Goal: Task Accomplishment & Management: Complete application form

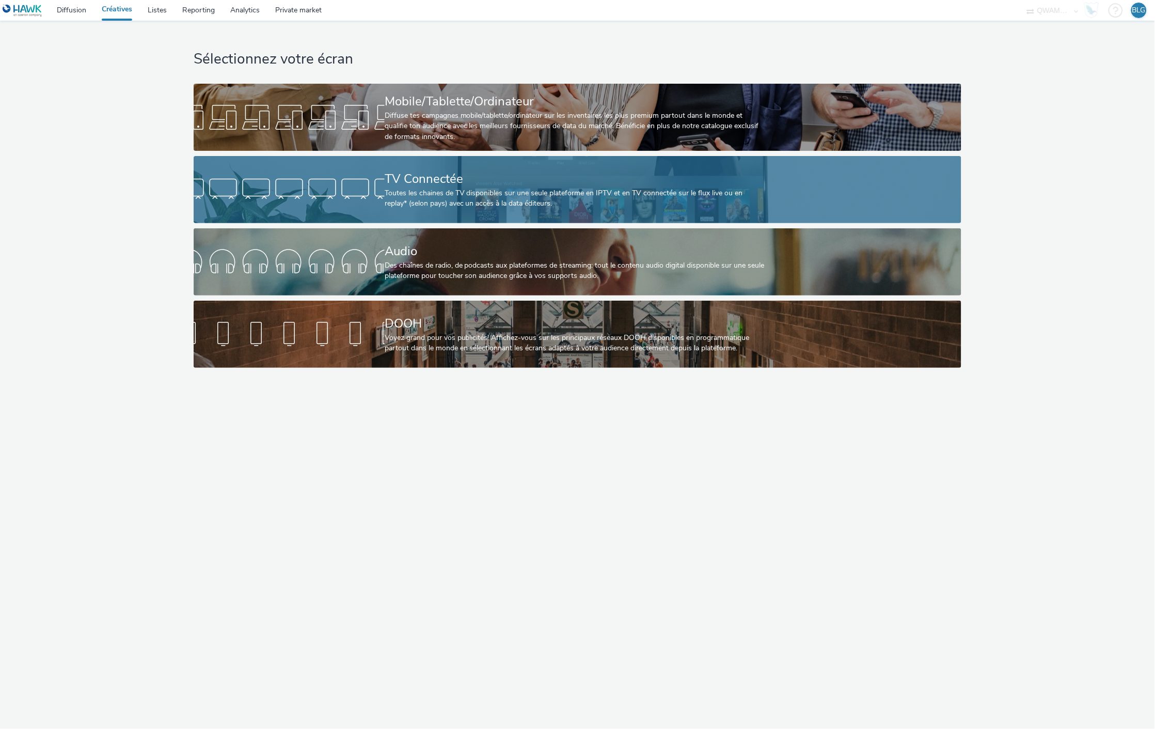
click at [417, 192] on div "Toutes les chaines de TV disponibles sur une seule plateforme en IPTV et en TV …" at bounding box center [576, 198] width 382 height 21
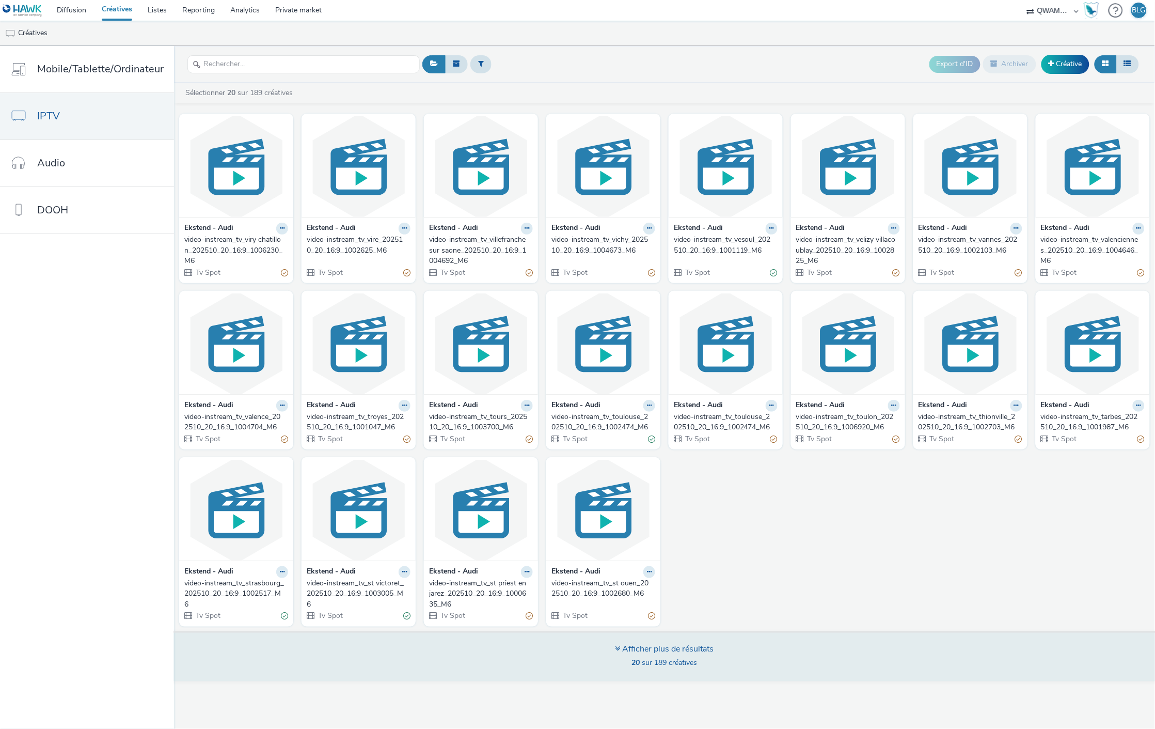
click at [638, 667] on strong "20" at bounding box center [636, 662] width 8 height 10
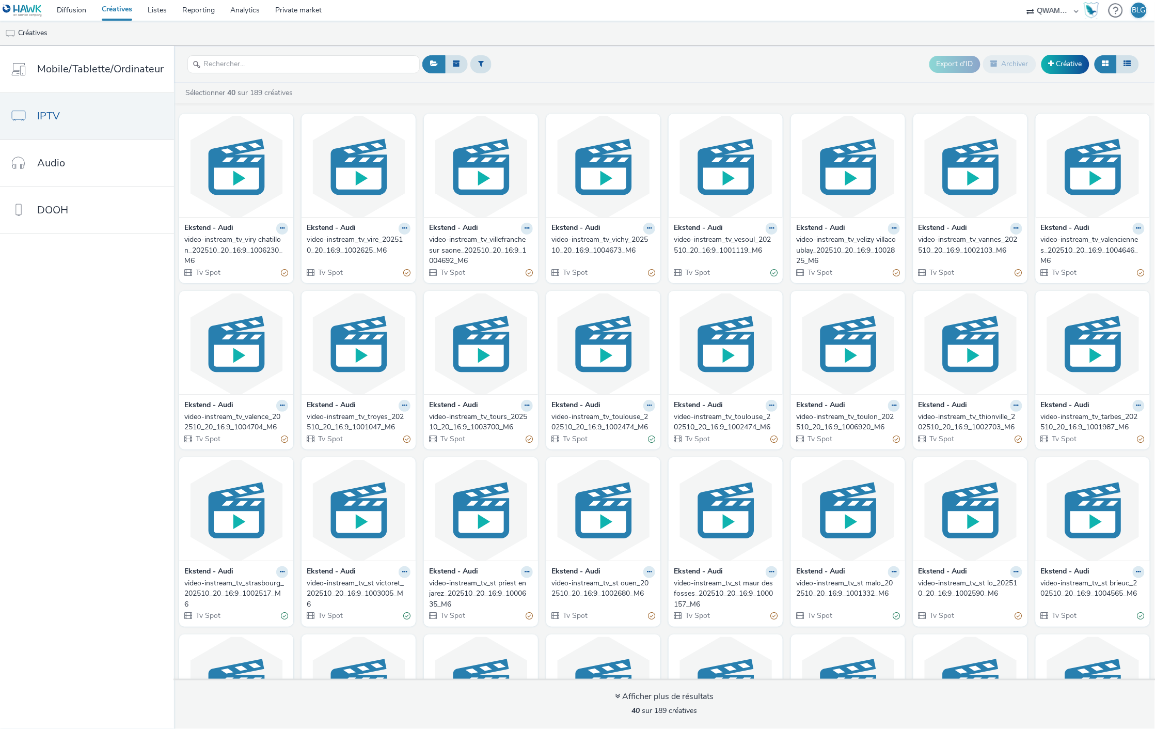
click at [26, 370] on nav "Mobile/Tablette/Ordinateur IPTV Audio DOOH" at bounding box center [87, 387] width 174 height 683
click at [101, 341] on nav "Mobile/Tablette/Ordinateur IPTV Audio DOOH" at bounding box center [87, 387] width 174 height 683
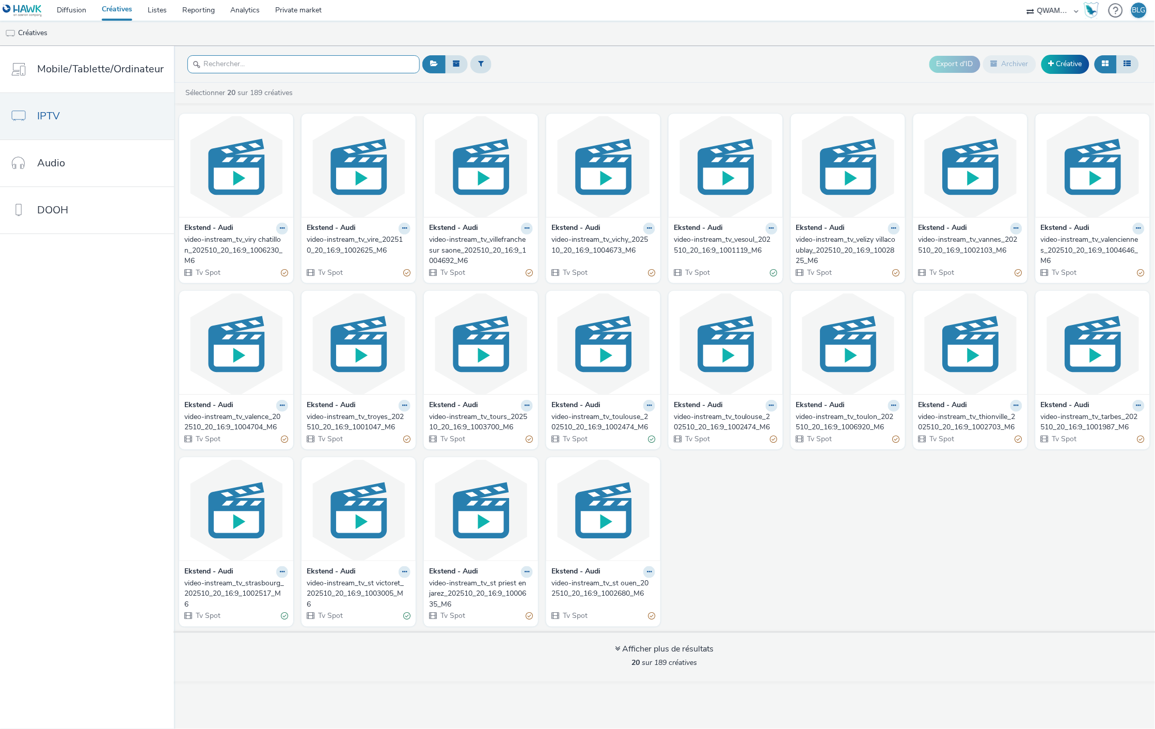
click at [248, 66] on input "text" at bounding box center [303, 64] width 232 height 18
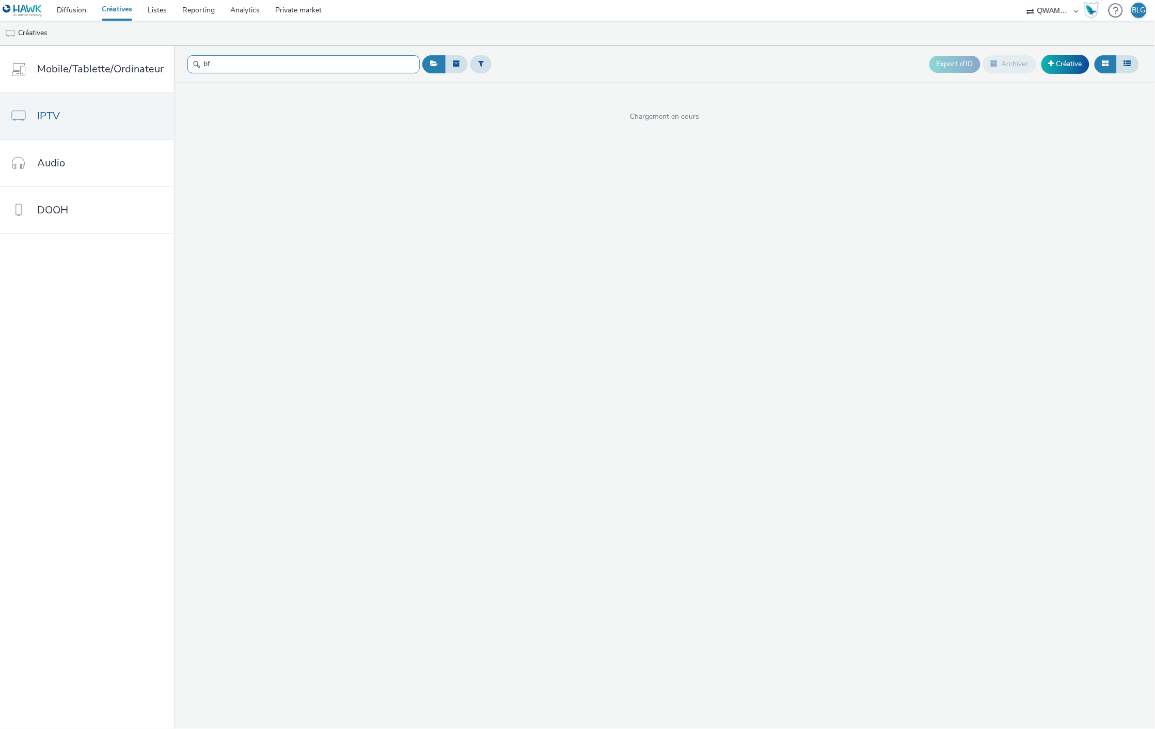
type input "bfm"
click at [248, 66] on input "bfm" at bounding box center [303, 64] width 232 height 18
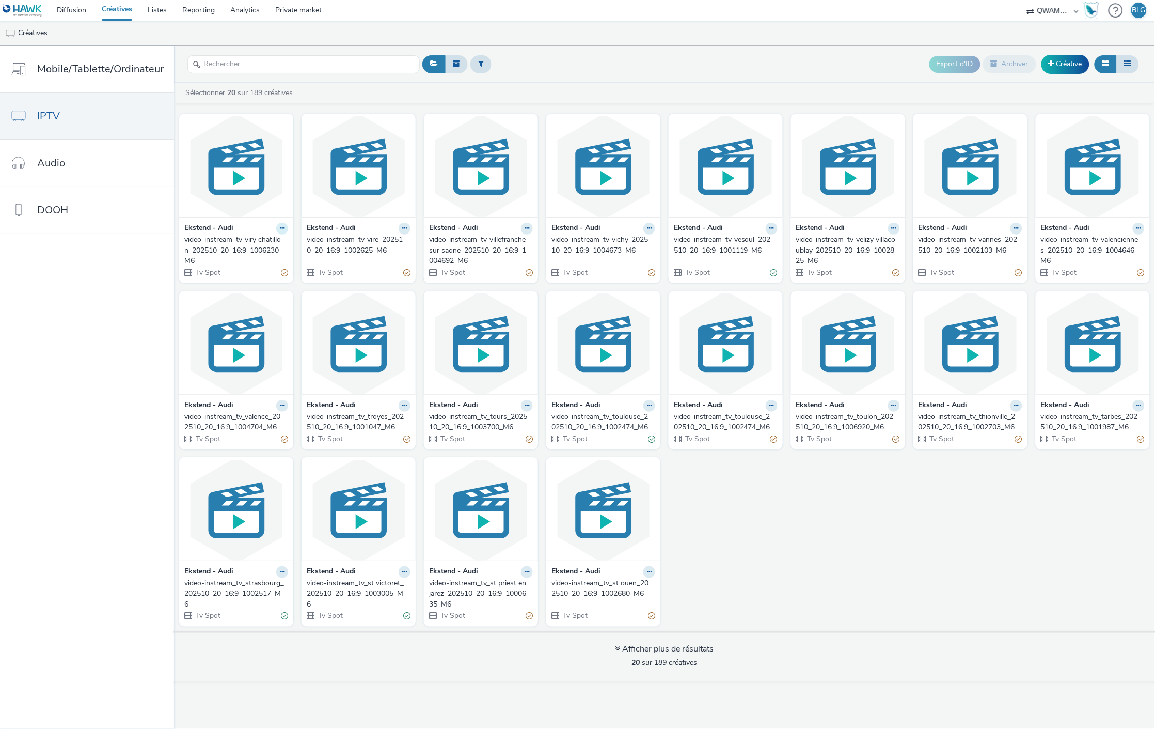
click at [276, 231] on button at bounding box center [282, 229] width 12 height 12
click at [270, 266] on link "Dupliquer" at bounding box center [249, 267] width 77 height 21
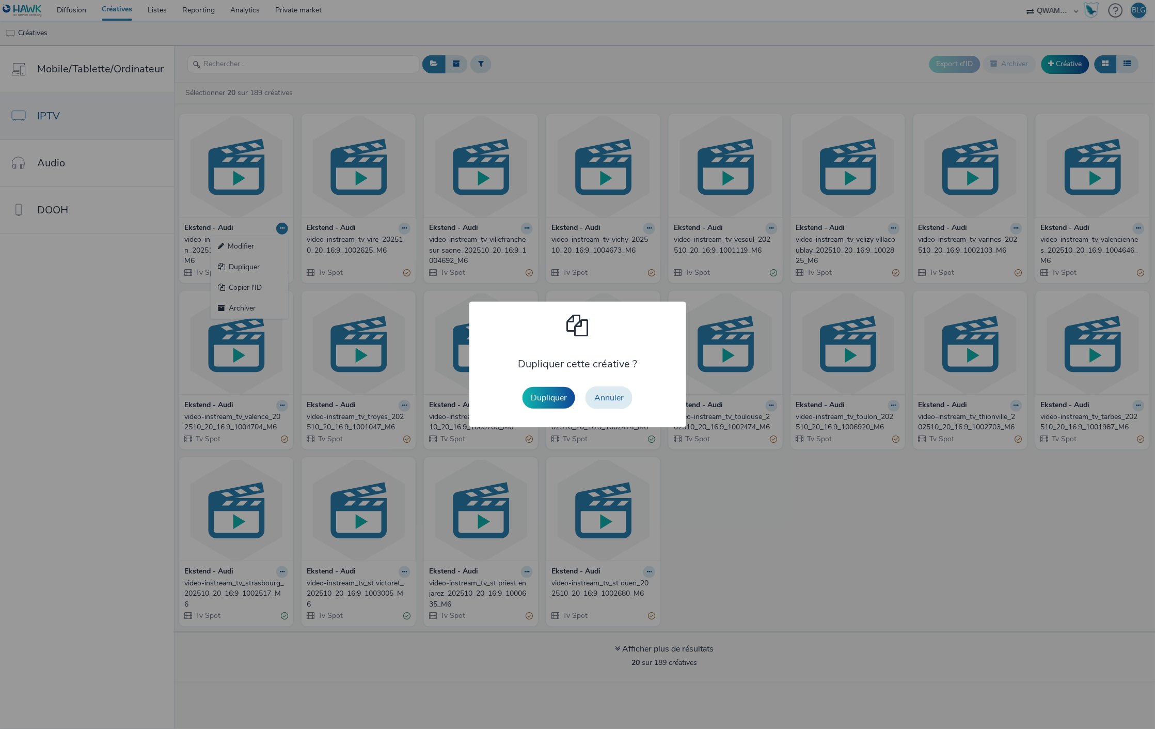
click at [542, 399] on button "Dupliquer" at bounding box center [549, 398] width 53 height 22
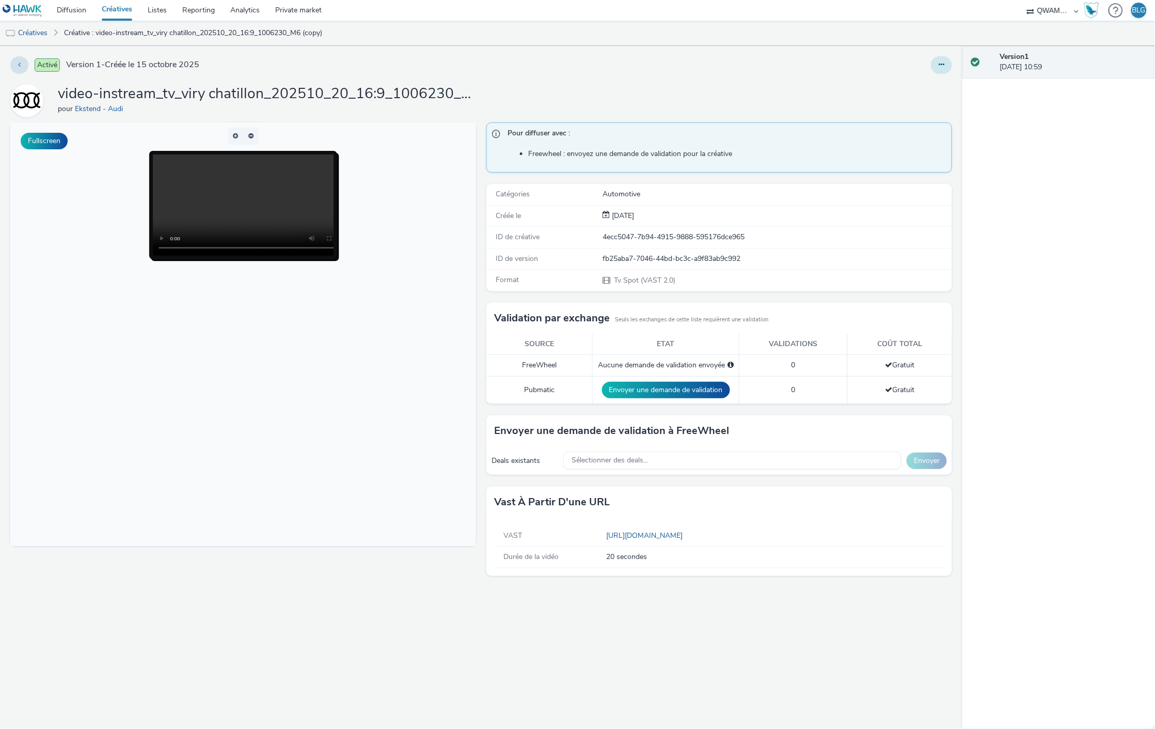
click at [941, 66] on icon at bounding box center [942, 64] width 6 height 7
click at [928, 85] on link "Modifier" at bounding box center [913, 85] width 77 height 21
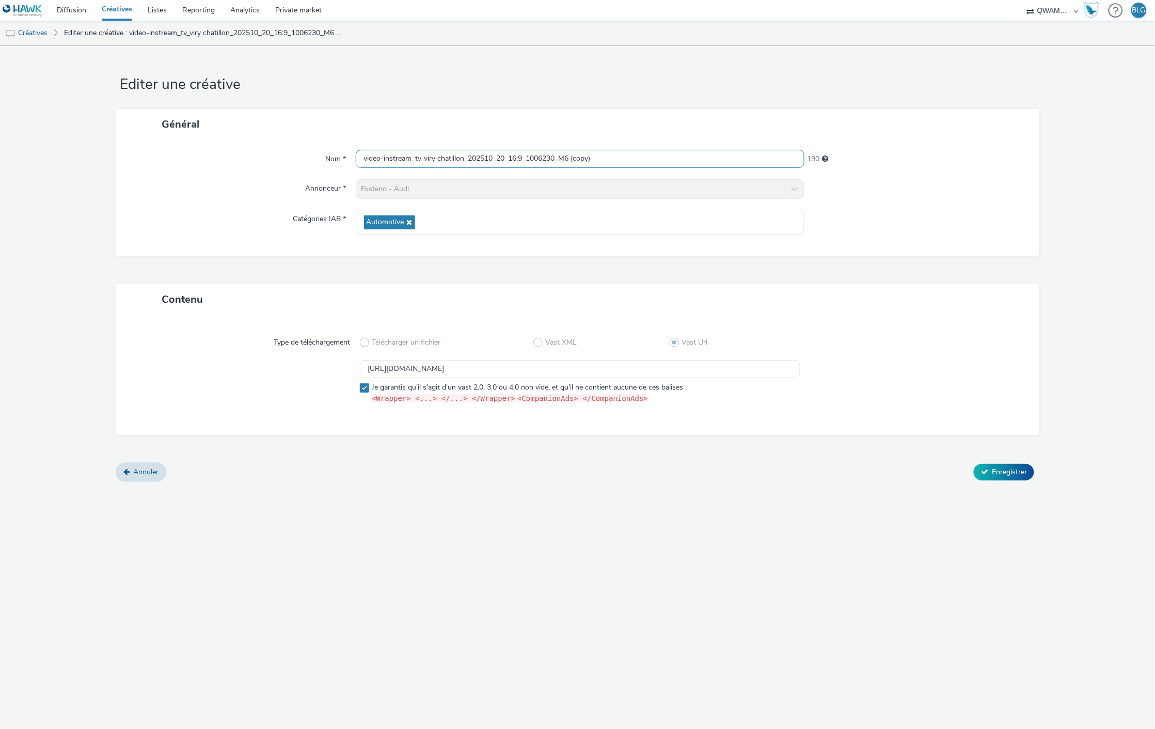
click at [559, 159] on input "video-instream_tv_viry chatillon_202510_20_16:9_1006230_M6 (copy)" at bounding box center [580, 159] width 449 height 18
paste input "agen_202510_20_16:9_1003814_ok_BFM"
type input "video-instream_tv_agen_202510_20_16:9_1003814_ok_BFM"
click at [501, 365] on input "[URL][DOMAIN_NAME]" at bounding box center [580, 369] width 441 height 18
paste input "api.rmcbfmadtech.com/prod/vastresponder?pubid=AV-SEKR000004-0020"
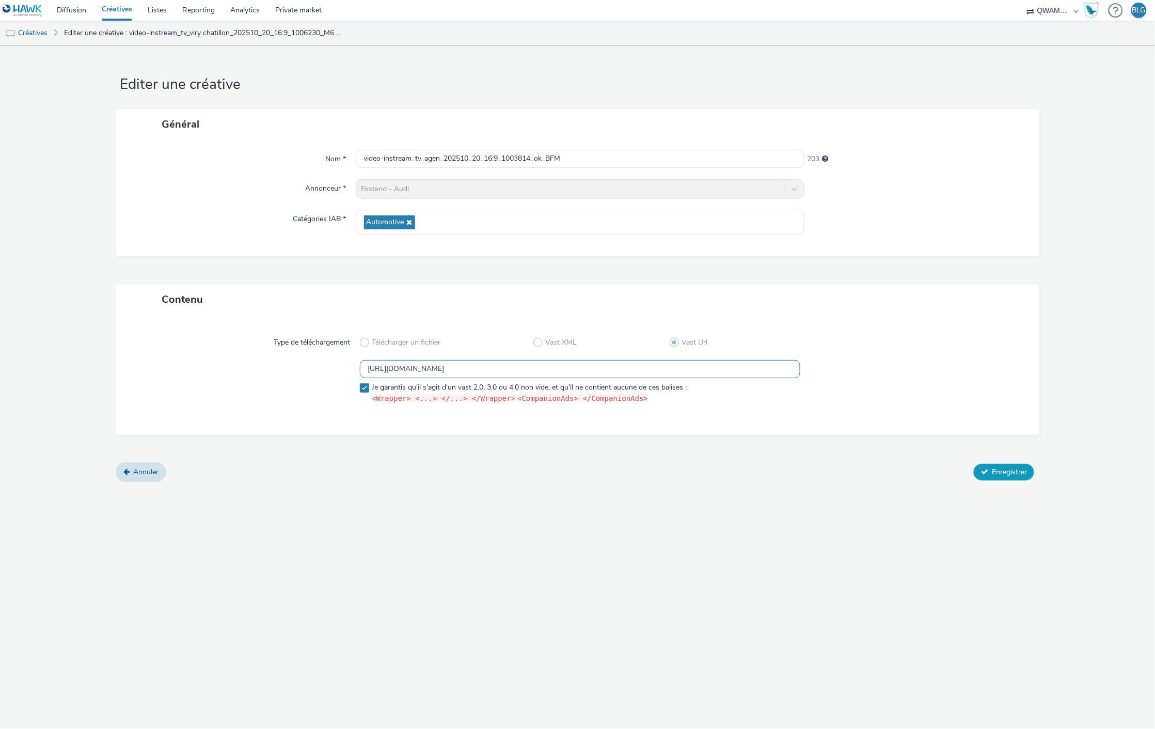
type input "https://api.rmcbfmadtech.com/prod/vastresponder?pubid=AV-SEKR000004-0020"
click at [1003, 471] on span "Enregistrer" at bounding box center [1009, 472] width 35 height 10
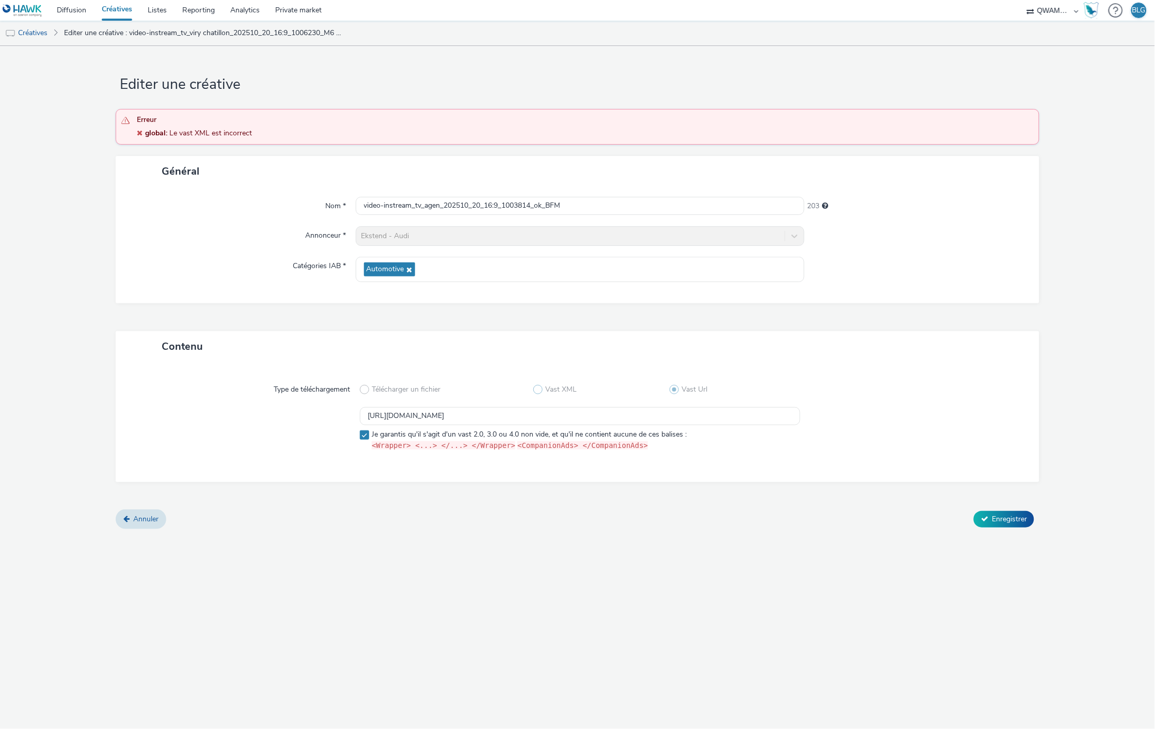
click at [539, 388] on span at bounding box center [537, 389] width 9 height 9
click at [109, 34] on link "Editer une créative : video-instream_tv_viry chatillon_202510_20_16:9_1006230_M…" at bounding box center [203, 33] width 289 height 25
click at [39, 29] on link "Créatives" at bounding box center [26, 33] width 53 height 25
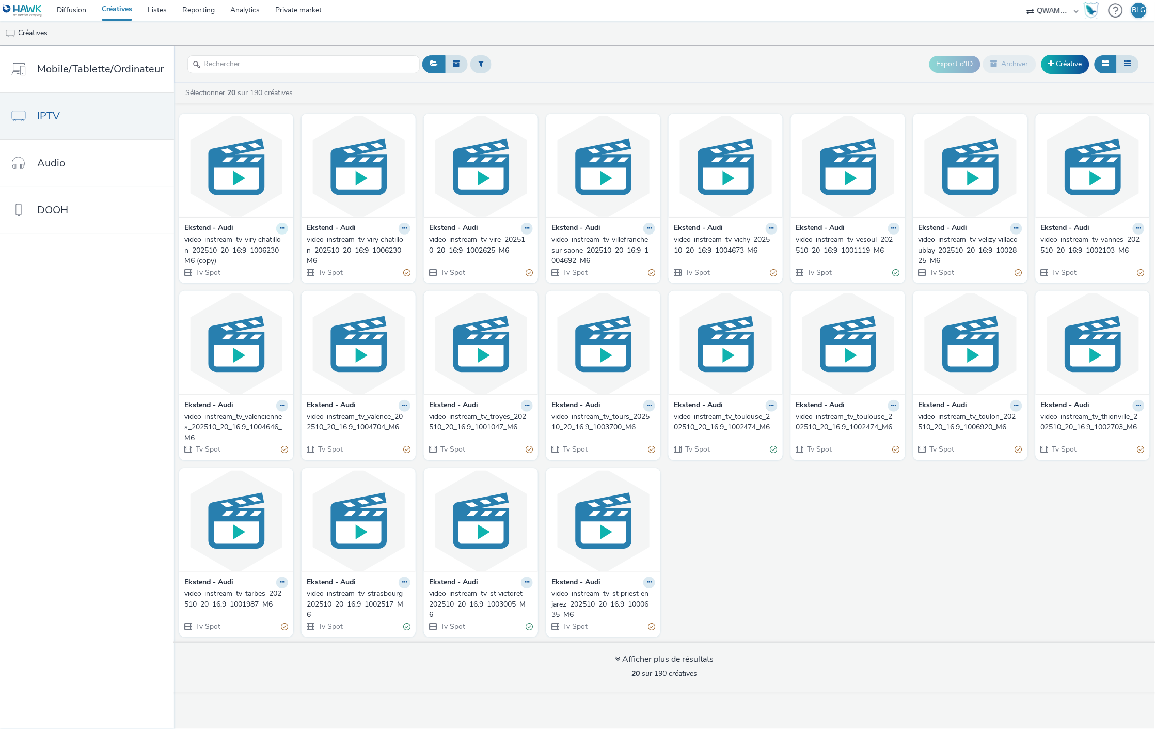
click at [276, 230] on button at bounding box center [282, 229] width 12 height 12
click at [249, 306] on link "Archiver" at bounding box center [249, 308] width 77 height 21
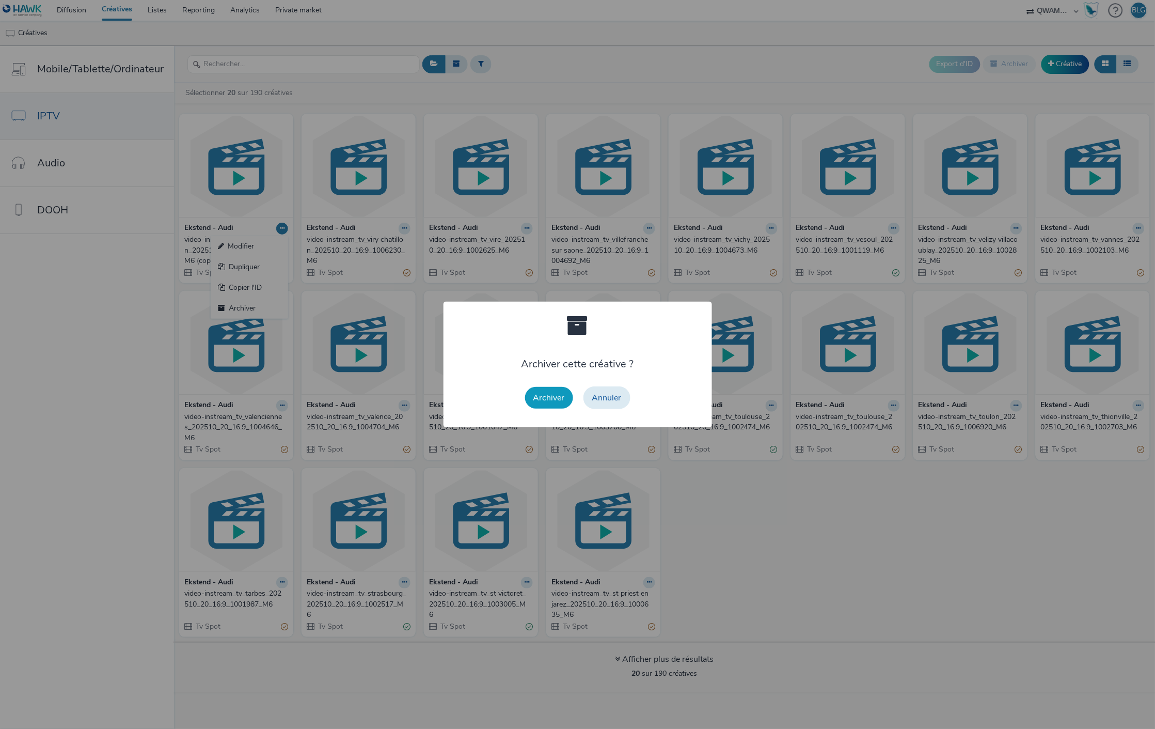
click at [559, 405] on button "Archiver" at bounding box center [549, 398] width 48 height 22
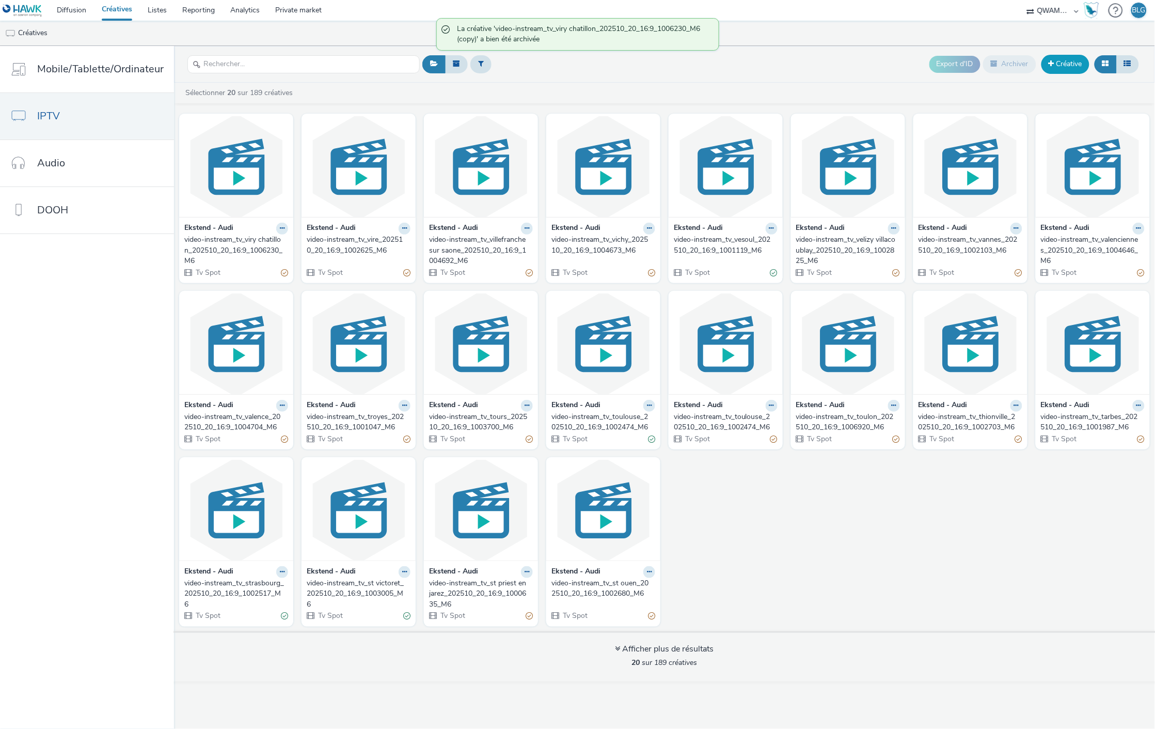
click at [1045, 68] on link "Créative" at bounding box center [1066, 64] width 48 height 19
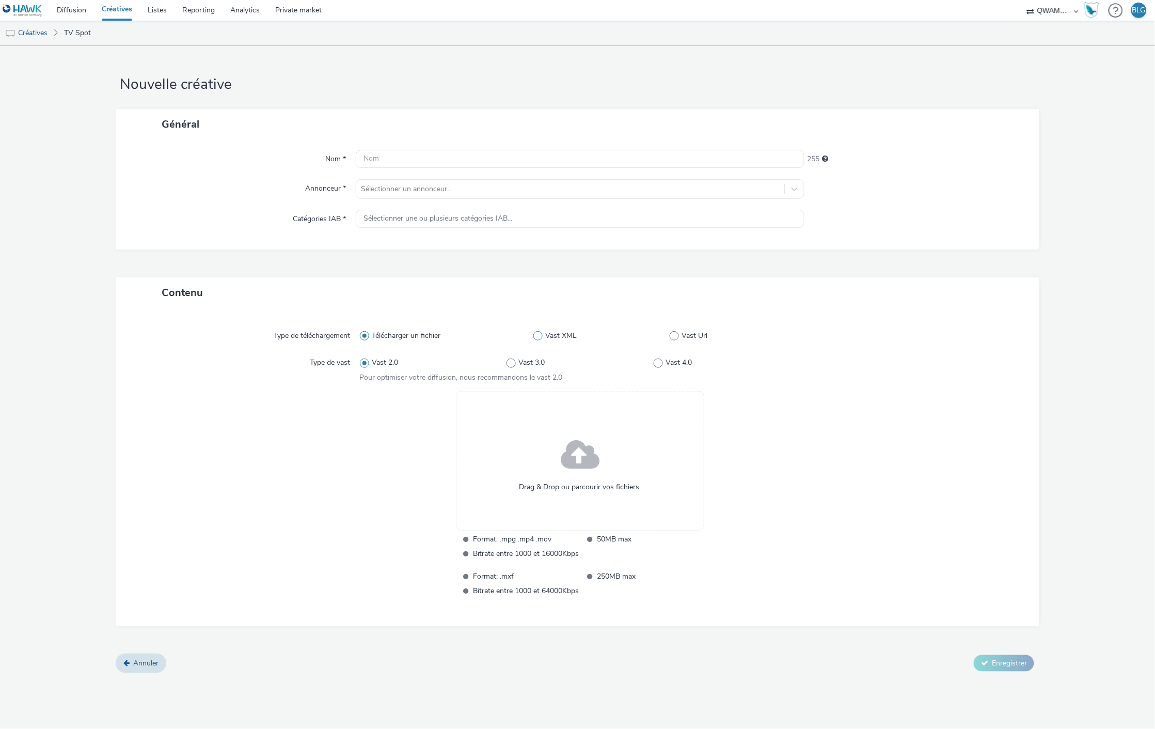
click at [536, 335] on span at bounding box center [537, 335] width 9 height 9
click at [536, 335] on input "Vast XML" at bounding box center [536, 336] width 7 height 7
radio input "false"
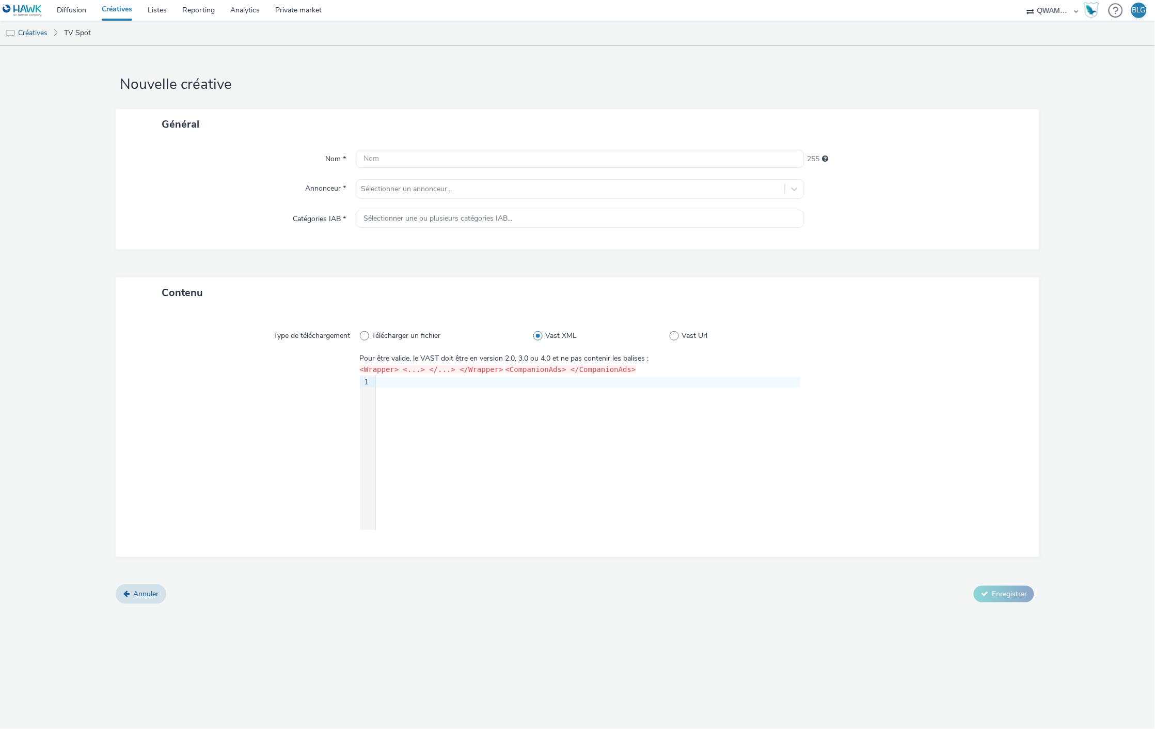
click at [465, 383] on div at bounding box center [588, 382] width 425 height 10
click at [677, 339] on span at bounding box center [674, 335] width 9 height 9
click at [677, 339] on input "Vast Url" at bounding box center [673, 336] width 7 height 7
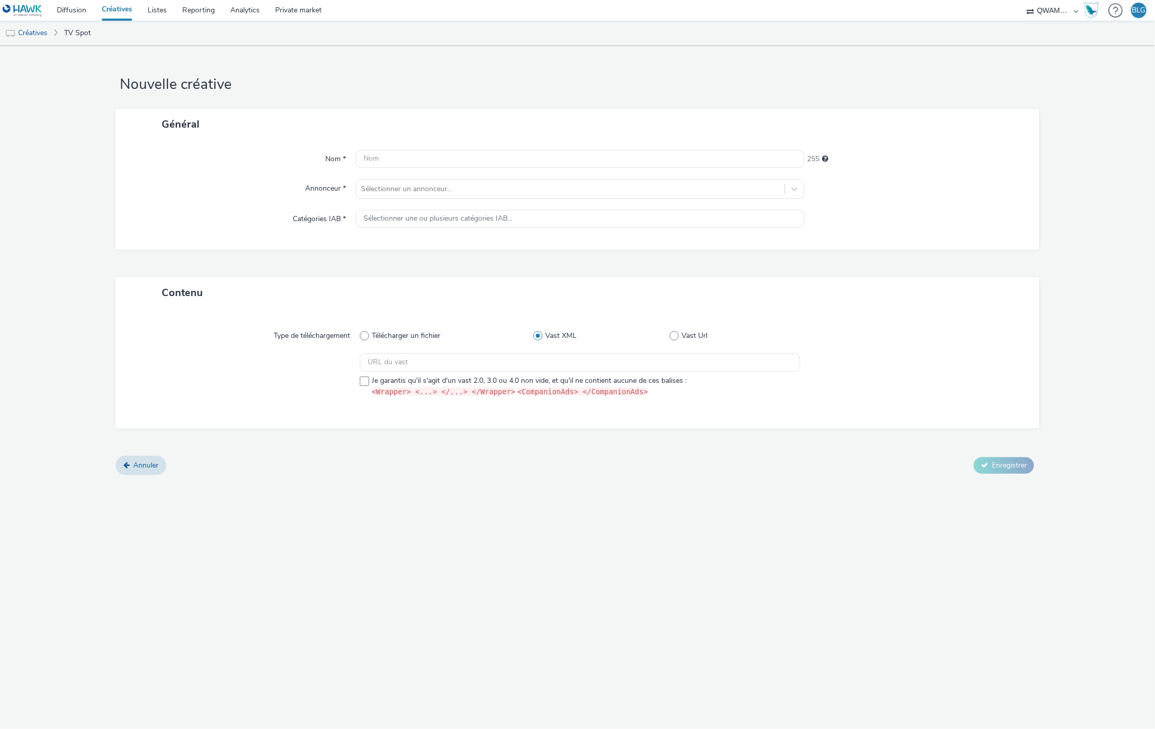
radio input "false"
radio input "true"
click at [580, 366] on input "text" at bounding box center [580, 362] width 441 height 18
paste input "https://api.rmcbfmadtech.com/prod/vastresponder?pubid=AV-SEKR000004-0020"
type input "https://api.rmcbfmadtech.com/prod/vastresponder?pubid=AV-SEKR000004-0020"
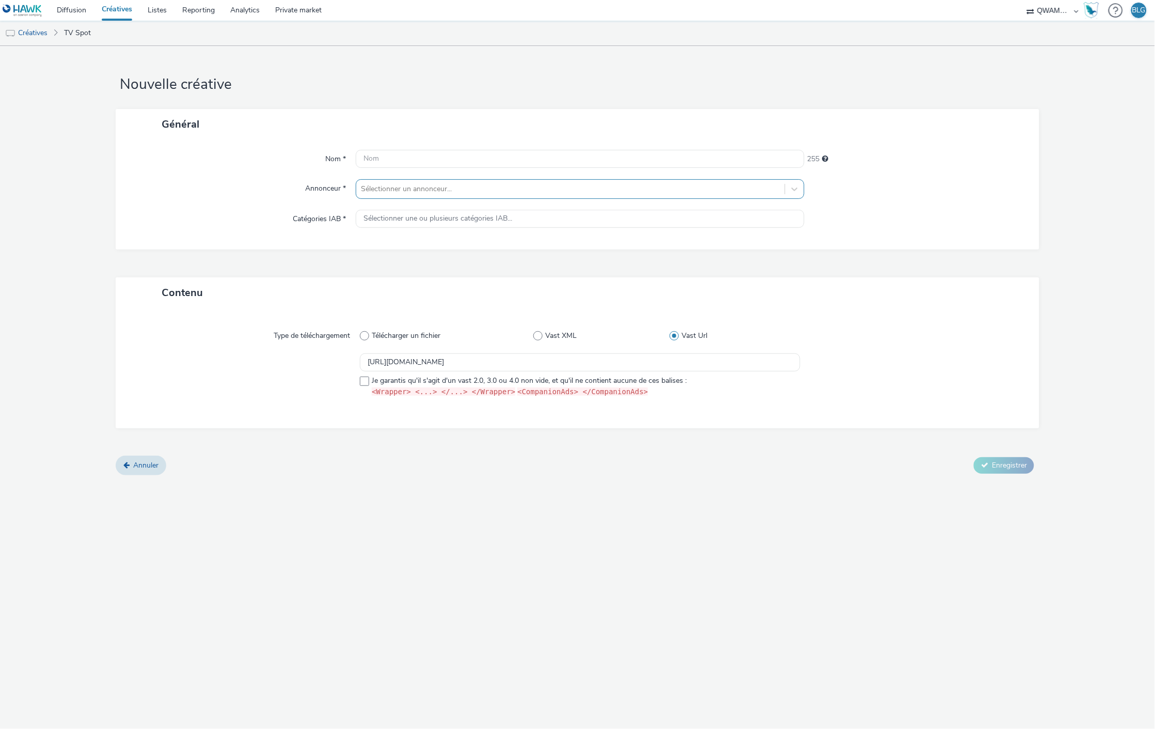
click at [400, 189] on div at bounding box center [571, 189] width 419 height 12
click at [399, 156] on input "text" at bounding box center [580, 159] width 449 height 18
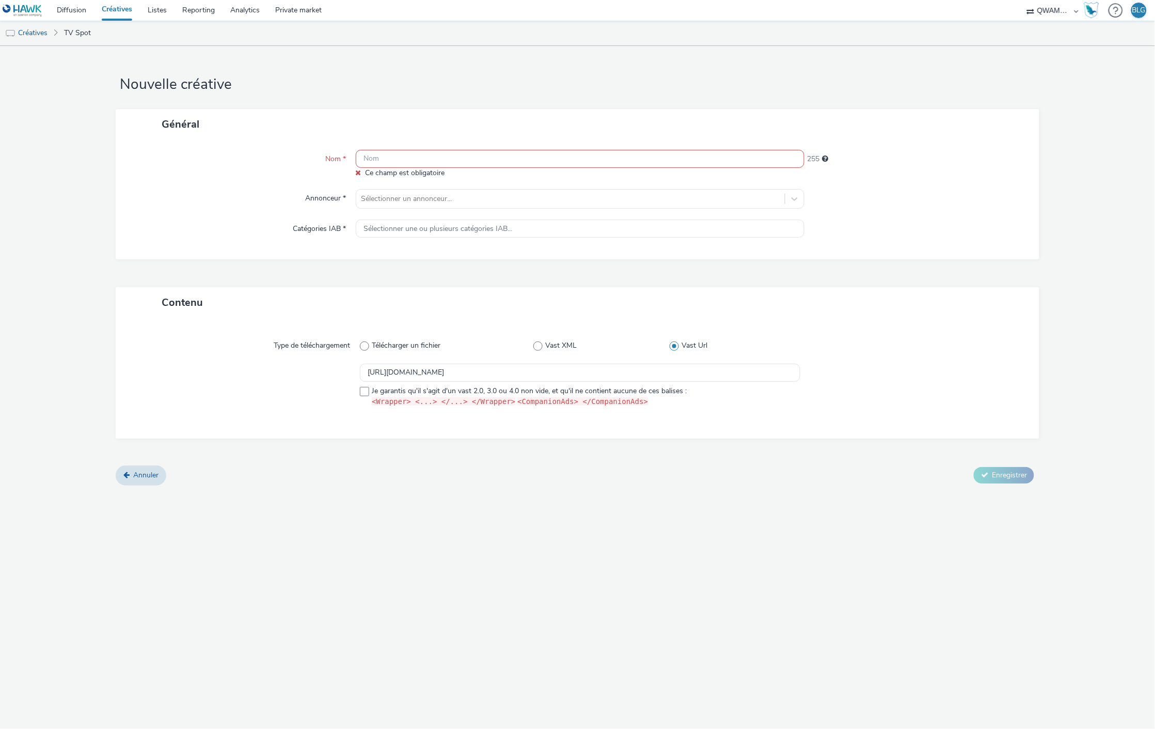
click at [425, 438] on div "Contenu Type de téléchargement Télécharger un fichier Vast XML Vast Url https:/…" at bounding box center [578, 376] width 924 height 179
click at [529, 161] on input "text" at bounding box center [580, 159] width 449 height 18
paste input "video-instream_tv_agen_202510_20_16:9_1003814_ok_BFM"
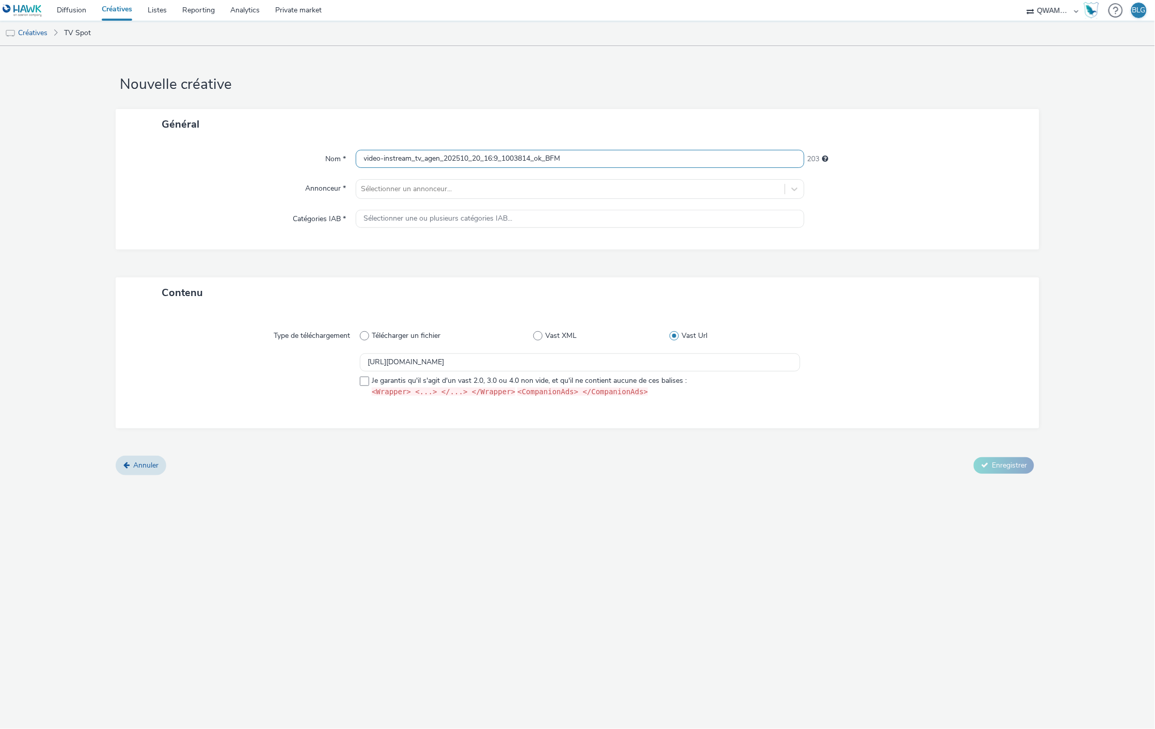
type input "video-instream_tv_agen_202510_20_16:9_1003814_ok_BFM"
click at [527, 122] on div "Général" at bounding box center [578, 124] width 924 height 30
click at [404, 185] on div at bounding box center [571, 189] width 419 height 12
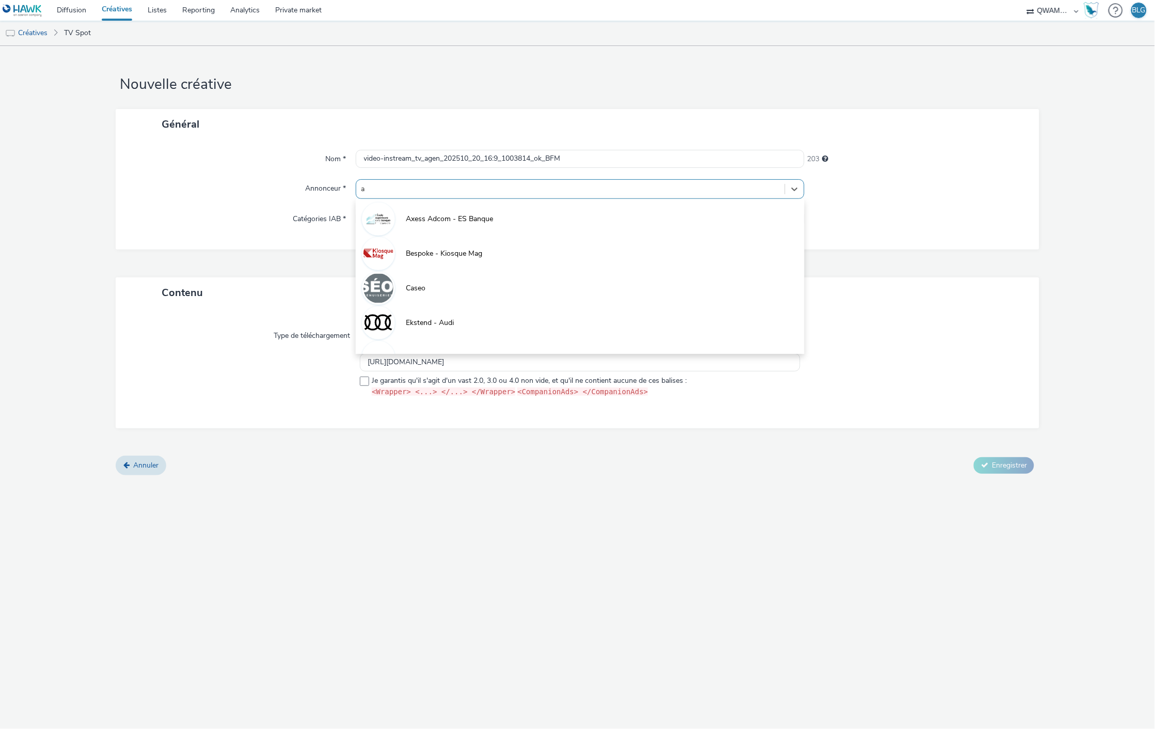
type input "au"
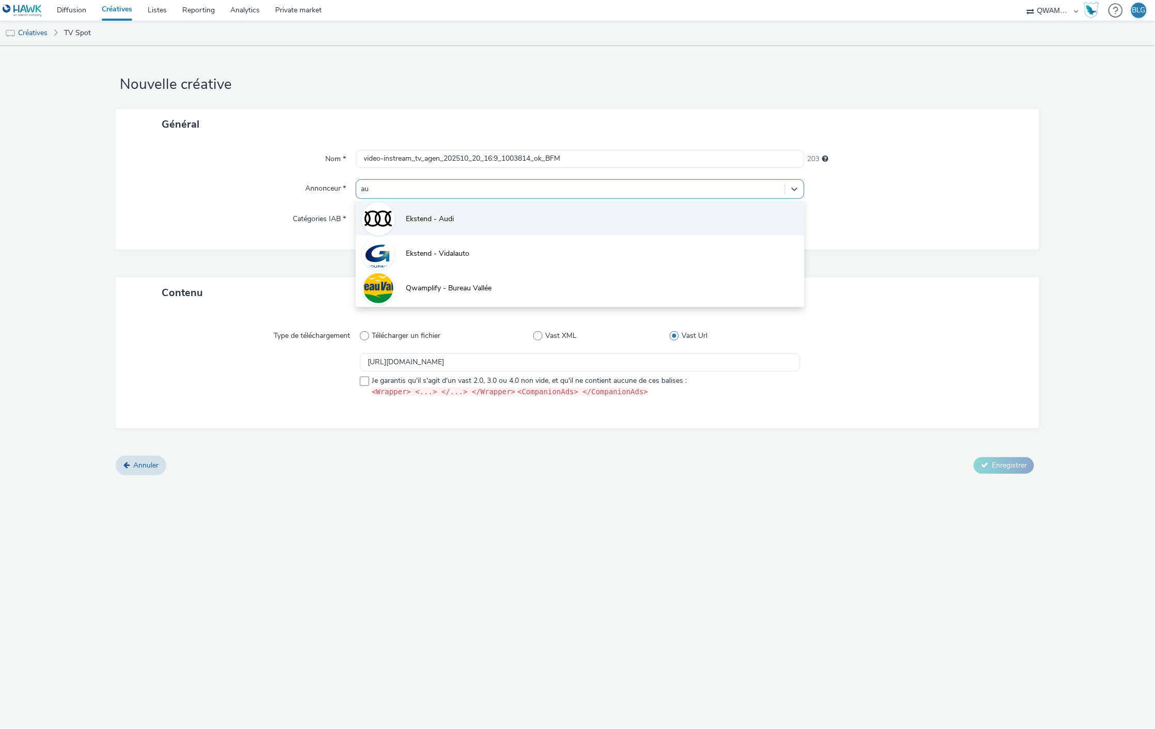
click at [419, 206] on li "Ekstend - Audi" at bounding box center [580, 218] width 449 height 35
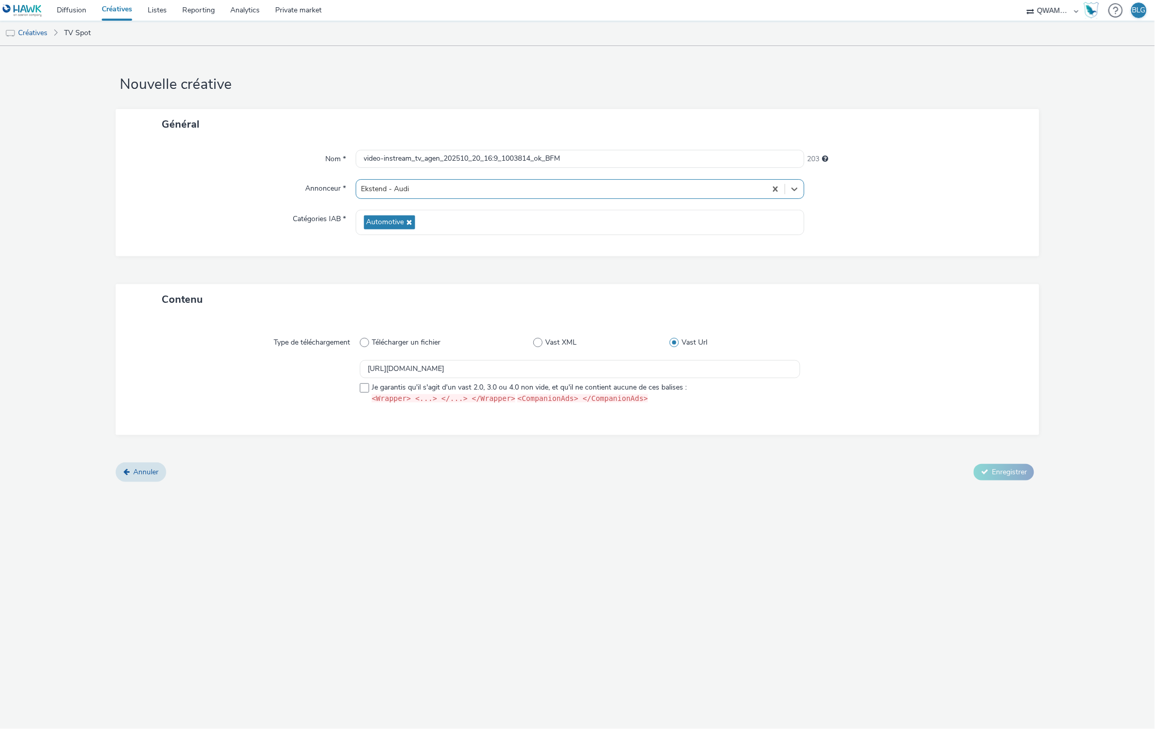
click at [326, 287] on div "Contenu" at bounding box center [578, 299] width 924 height 30
click at [776, 478] on div "Annuler Enregistrer" at bounding box center [578, 472] width 924 height 19
click at [771, 525] on div "Nouvelle créative Général Nom * video-instream_tv_agen_202510_20_16:9_1003814_o…" at bounding box center [577, 387] width 1155 height 683
click at [366, 385] on span at bounding box center [364, 387] width 9 height 9
checkbox input "true"
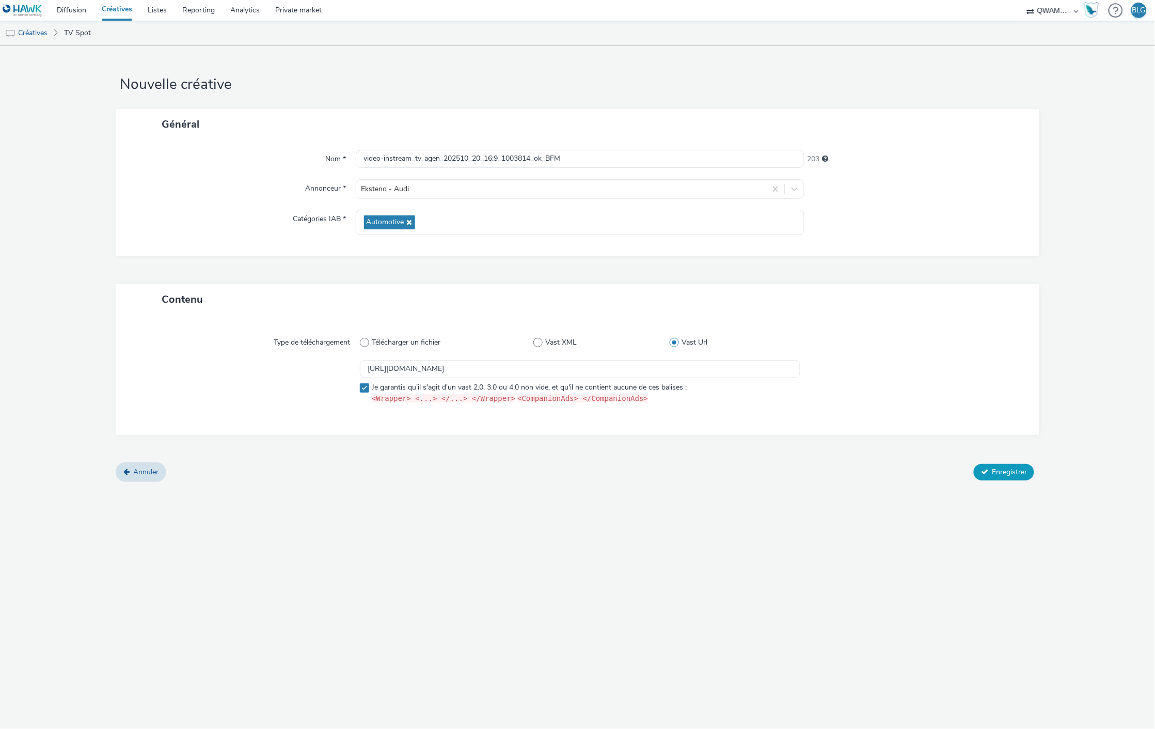
click at [1013, 475] on span "Enregistrer" at bounding box center [1009, 472] width 35 height 10
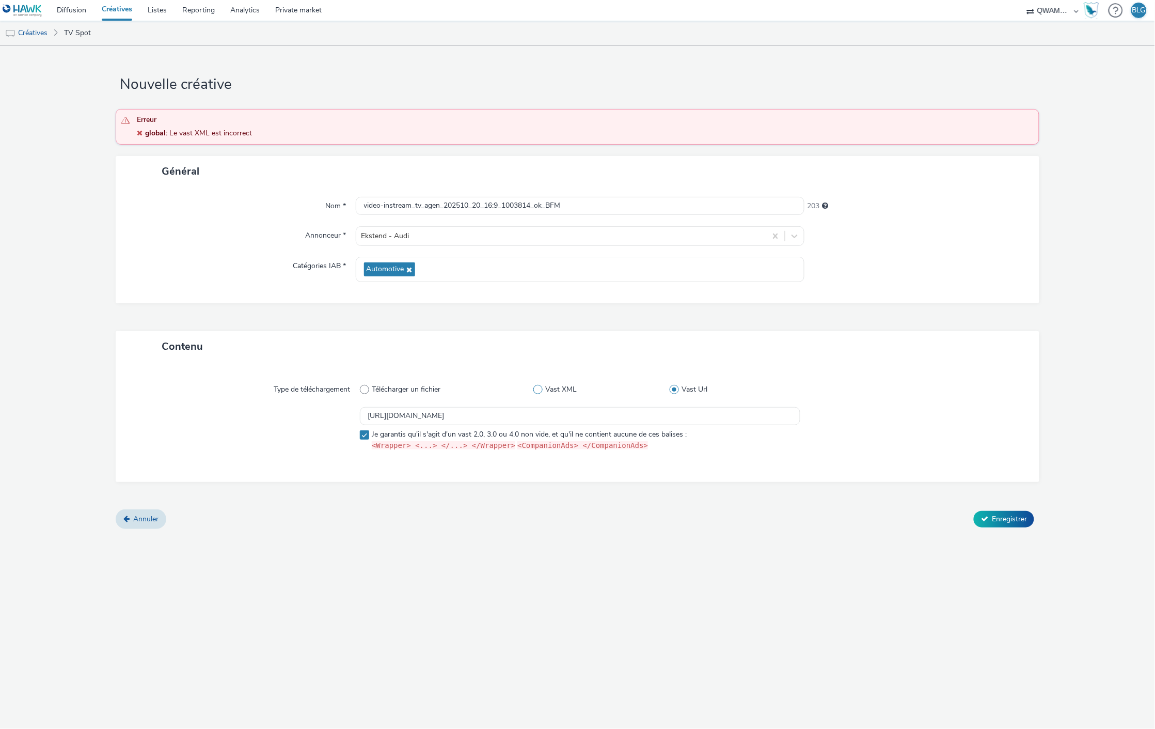
click at [548, 385] on span "Vast XML" at bounding box center [561, 389] width 32 height 10
click at [540, 386] on input "Vast XML" at bounding box center [536, 389] width 7 height 7
radio input "true"
radio input "false"
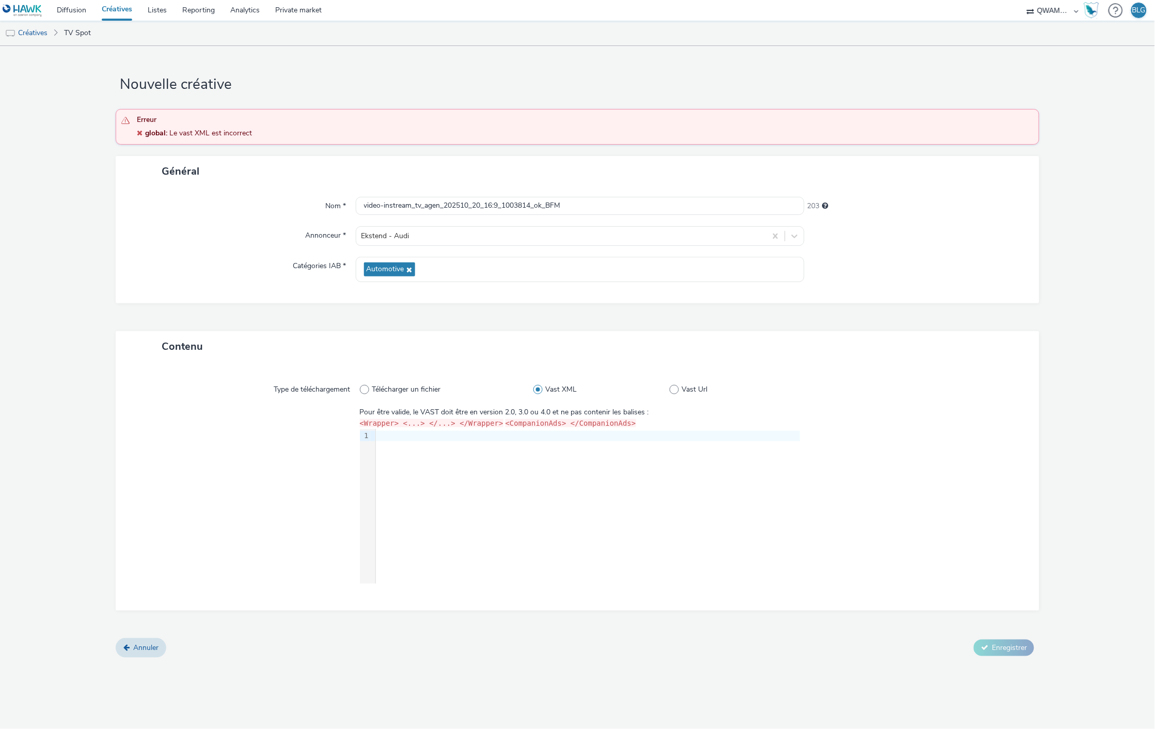
click at [555, 485] on div "9 1 ›" at bounding box center [580, 506] width 441 height 155
click at [524, 478] on div "9 1 ›" at bounding box center [580, 506] width 441 height 155
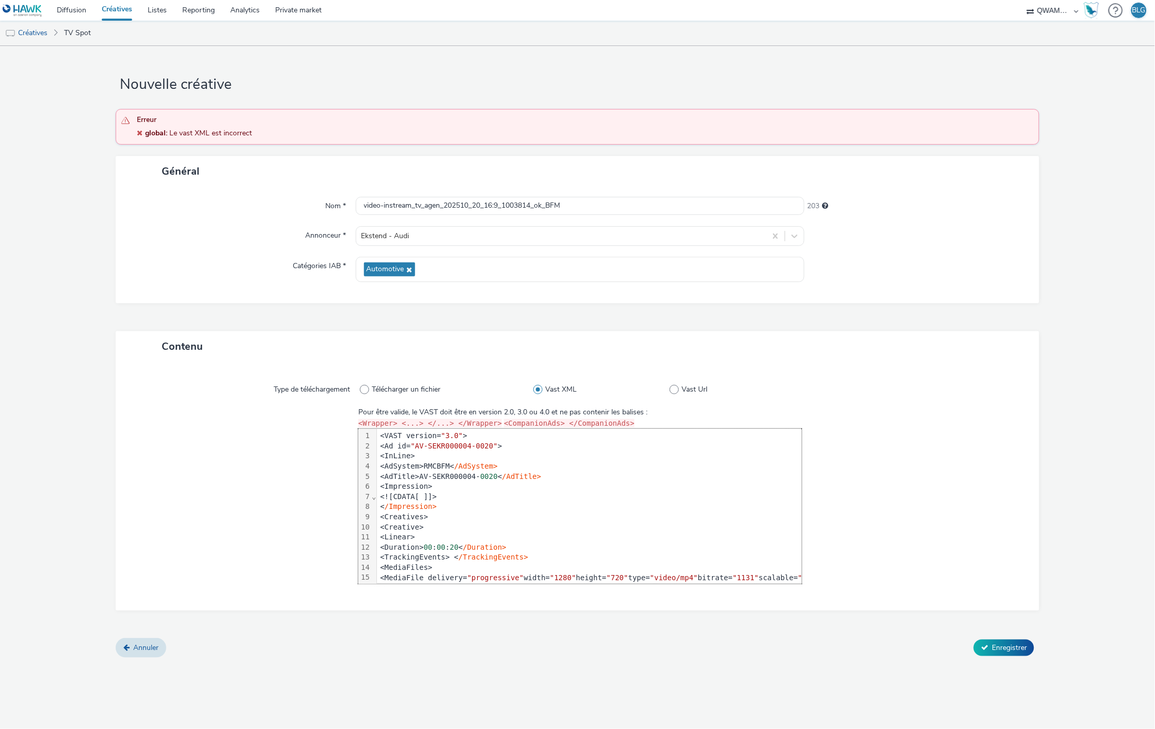
click at [197, 517] on div at bounding box center [246, 495] width 224 height 177
click at [1007, 650] on span "Enregistrer" at bounding box center [1009, 647] width 35 height 10
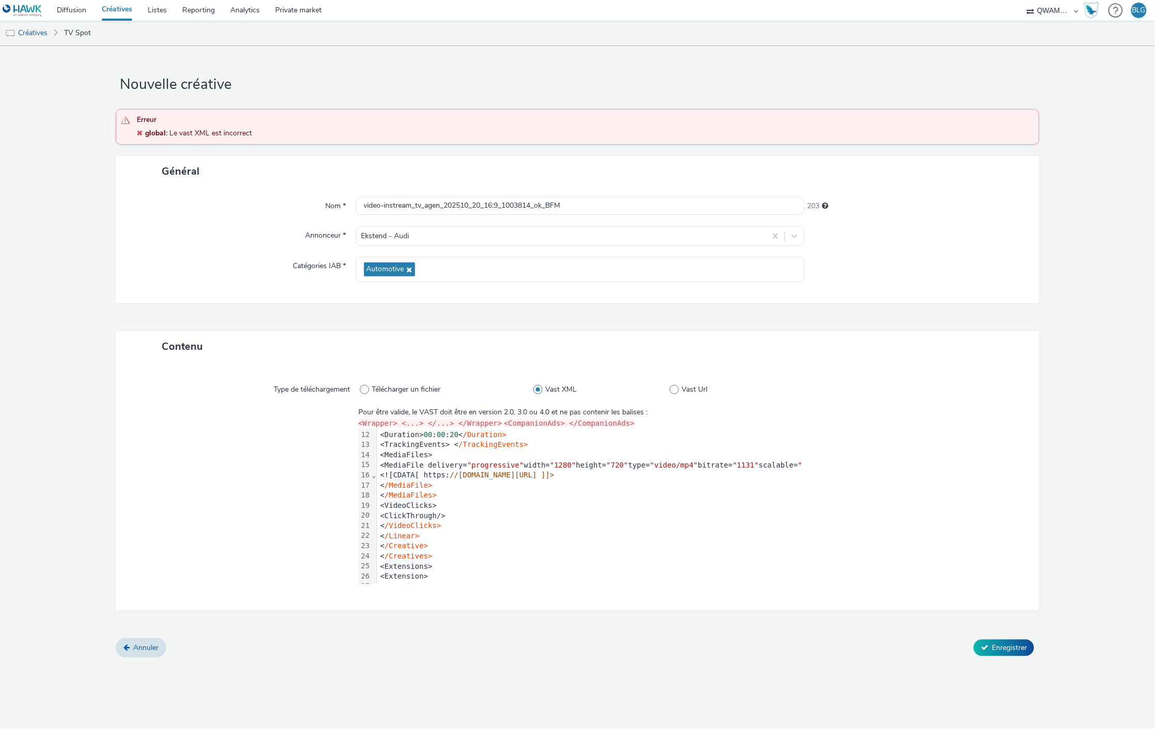
scroll to position [115, 0]
drag, startPoint x: 447, startPoint y: 513, endPoint x: 327, endPoint y: 514, distance: 119.8
click at [327, 514] on div "Pour être valide, le VAST doit être en version 2.0, 3.0 ou 4.0 et ne pas conten…" at bounding box center [577, 495] width 887 height 177
click at [992, 649] on button "Enregistrer" at bounding box center [1004, 647] width 60 height 17
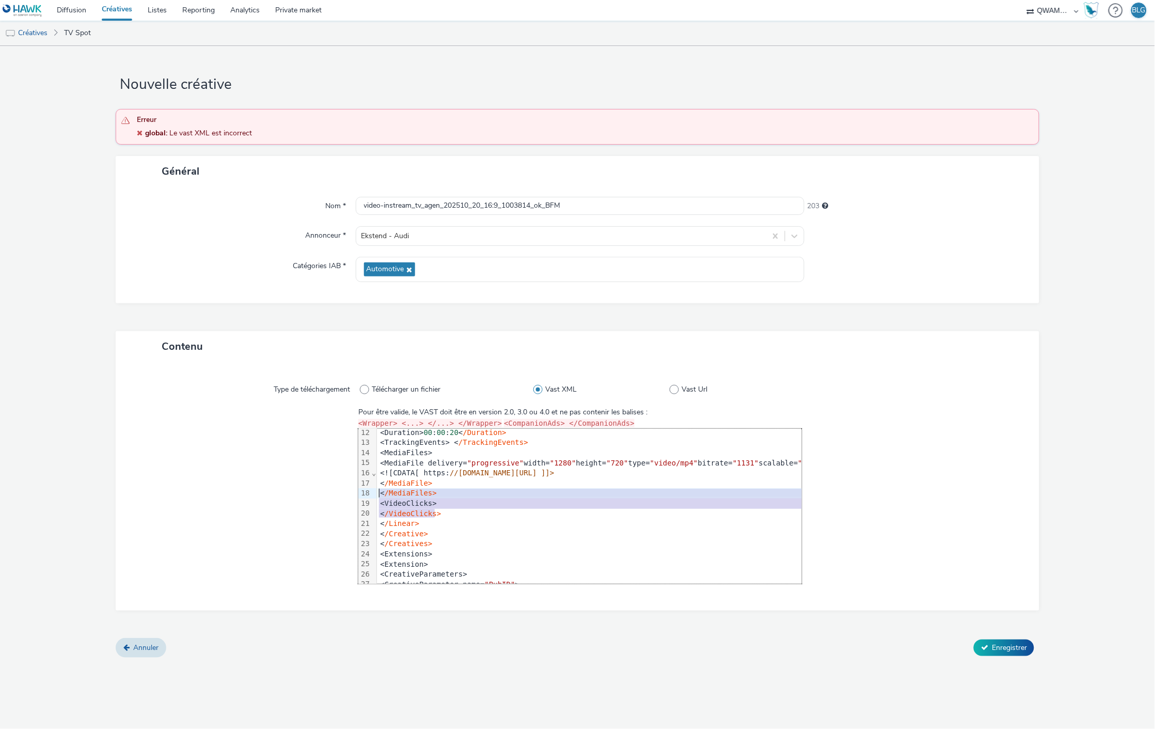
drag, startPoint x: 444, startPoint y: 510, endPoint x: 334, endPoint y: 497, distance: 110.8
click at [334, 497] on div "Pour être valide, le VAST doit être en version 2.0, 3.0 ou 4.0 et ne pas conten…" at bounding box center [577, 495] width 887 height 177
click at [401, 503] on div "<VideoClicks>" at bounding box center [660, 503] width 566 height 10
drag, startPoint x: 440, startPoint y: 513, endPoint x: 347, endPoint y: 500, distance: 93.3
click at [347, 500] on div "Pour être valide, le VAST doit être en version 2.0, 3.0 ou 4.0 et ne pas conten…" at bounding box center [577, 495] width 887 height 177
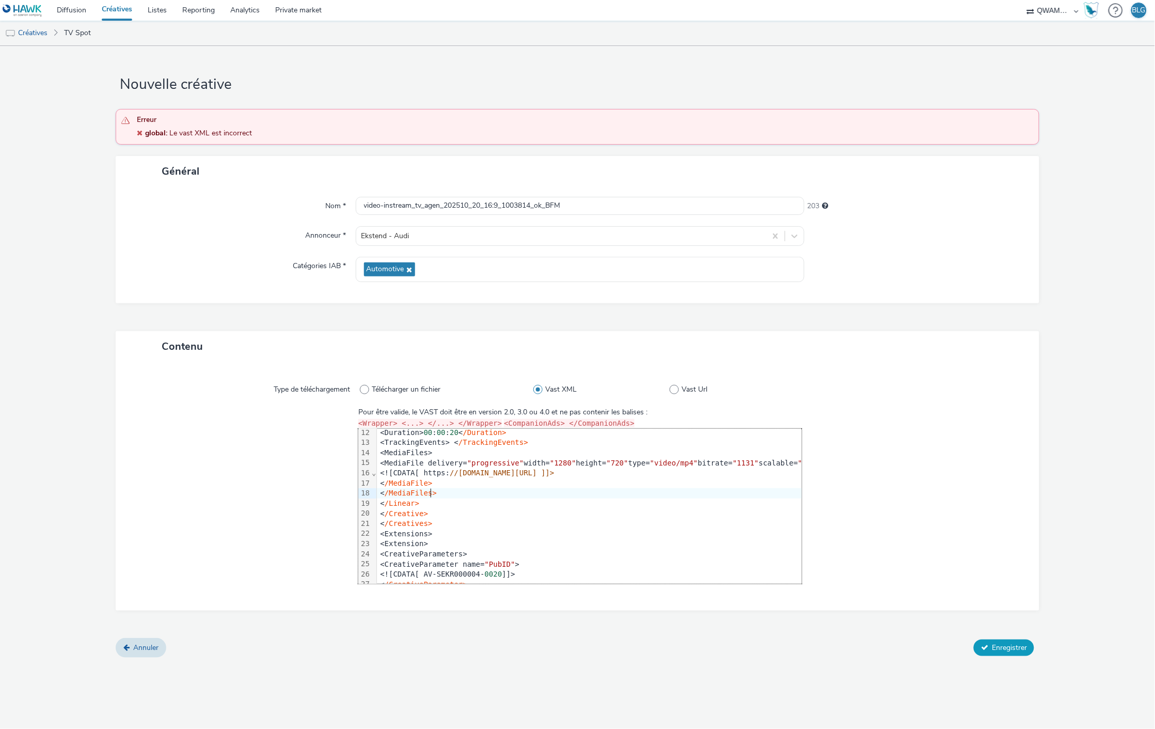
click at [999, 648] on span "Enregistrer" at bounding box center [1009, 647] width 35 height 10
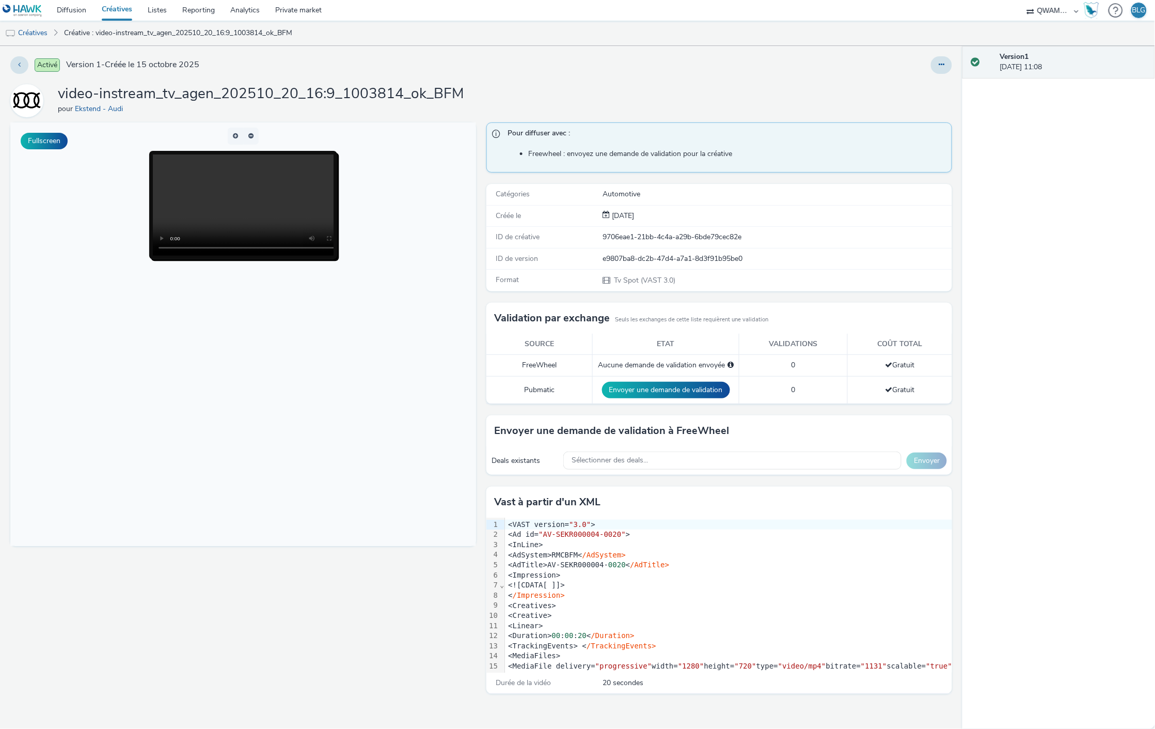
click at [122, 10] on link "Créatives" at bounding box center [117, 10] width 46 height 21
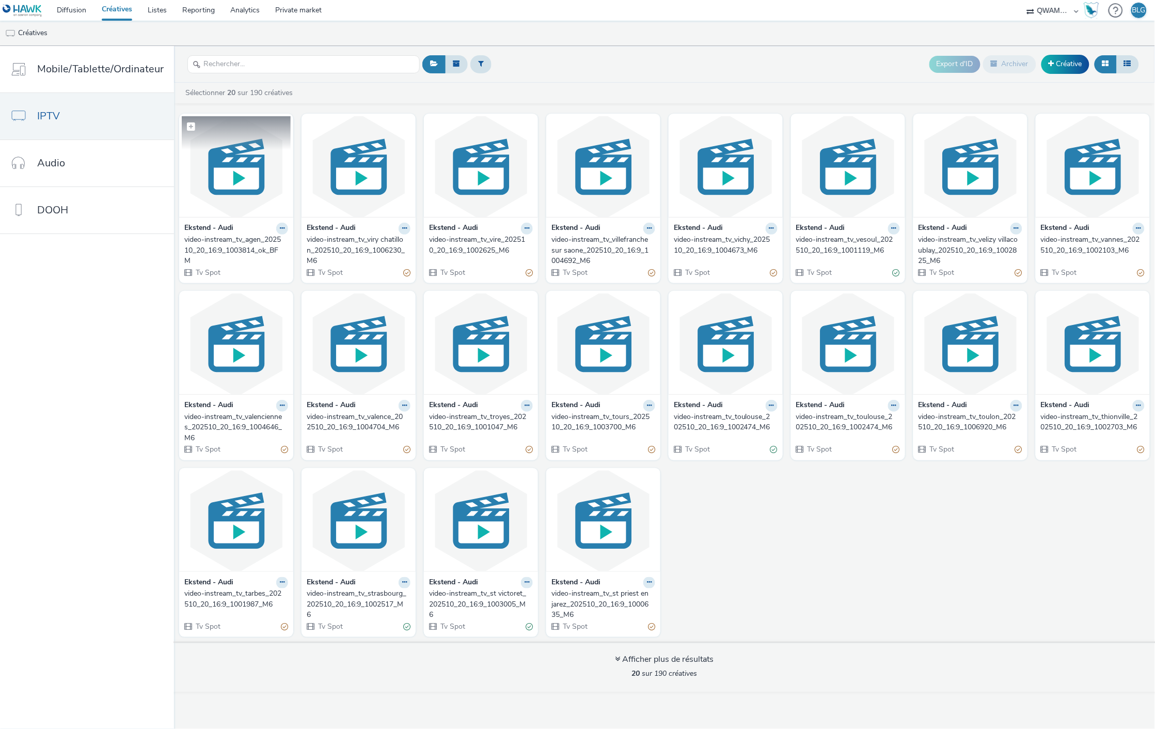
click at [224, 193] on img at bounding box center [236, 166] width 109 height 101
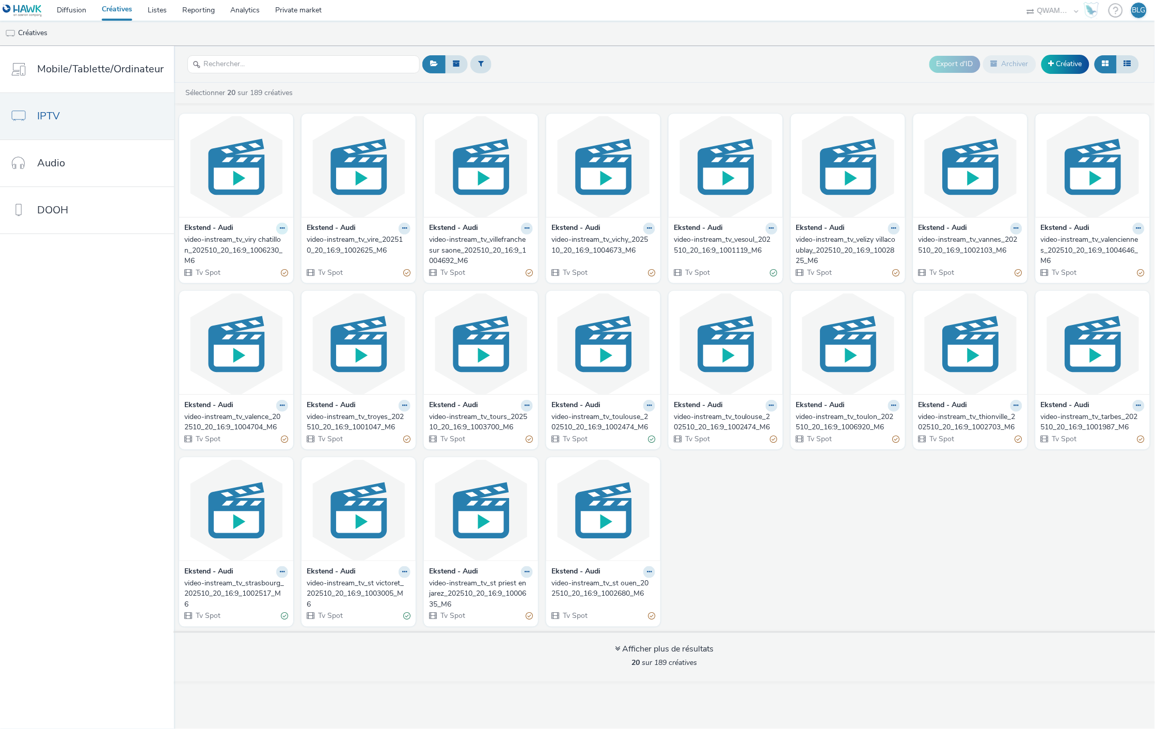
click at [280, 227] on icon at bounding box center [282, 228] width 5 height 6
click at [269, 244] on link "Modifier" at bounding box center [249, 246] width 77 height 21
